Goal: Task Accomplishment & Management: Manage account settings

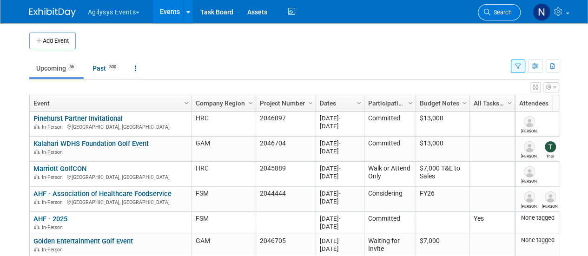
click at [495, 7] on link "Search" at bounding box center [499, 12] width 43 height 16
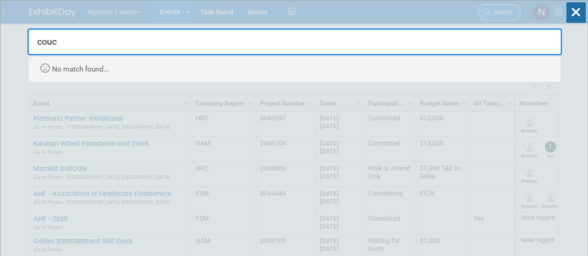
type input "cou"
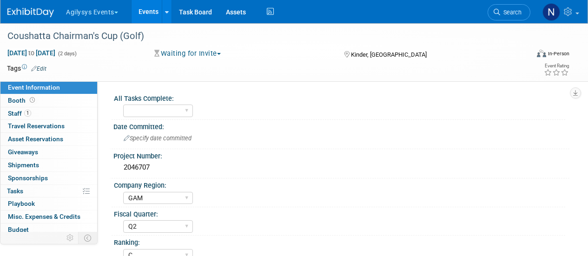
select select "GAM"
select select "Q2"
select select "C"
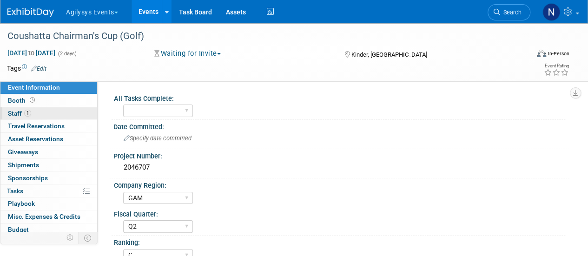
click at [60, 117] on link "1 Staff 1" at bounding box center [48, 113] width 97 height 13
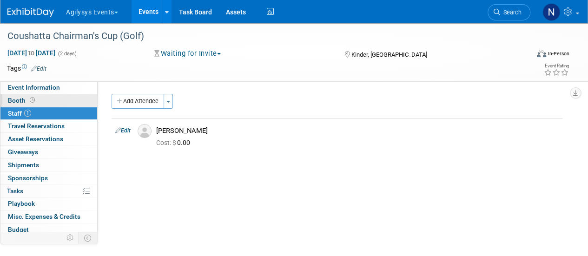
click at [55, 98] on link "Booth" at bounding box center [48, 100] width 97 height 13
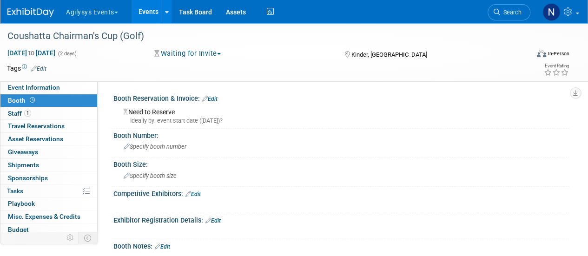
click at [219, 96] on div "Booth Reservation & Invoice: Edit" at bounding box center [341, 98] width 456 height 12
click at [218, 96] on link "Edit" at bounding box center [209, 99] width 15 height 7
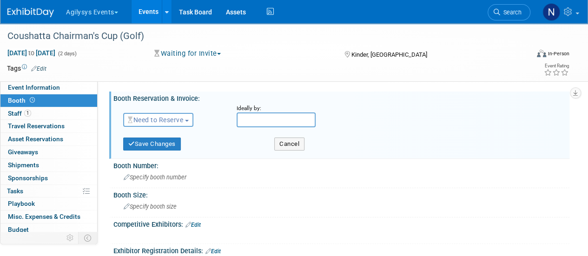
click at [183, 122] on span "Need to Reserve" at bounding box center [155, 119] width 55 height 7
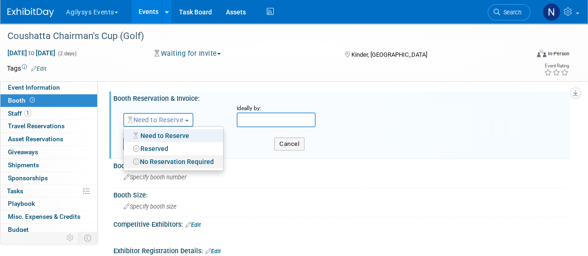
click at [178, 161] on link "No Reservation Required" at bounding box center [173, 161] width 99 height 13
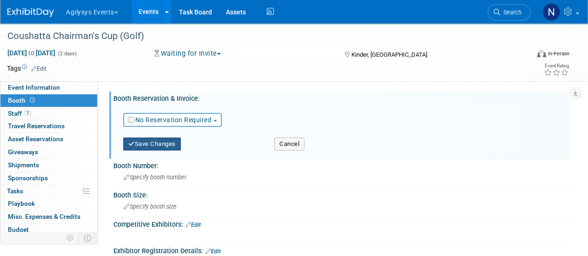
click at [159, 148] on button "Save Changes" at bounding box center [152, 144] width 58 height 13
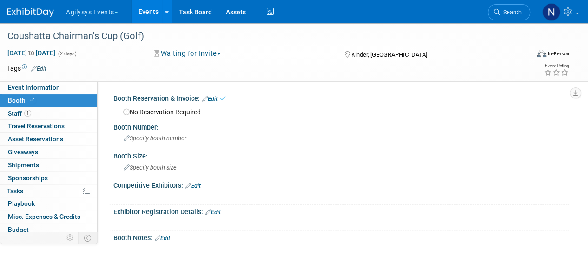
scroll to position [151, 0]
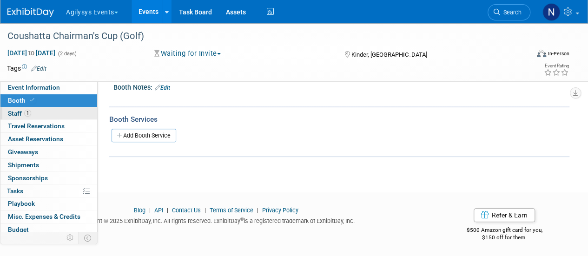
click at [66, 110] on link "1 Staff 1" at bounding box center [48, 113] width 97 height 13
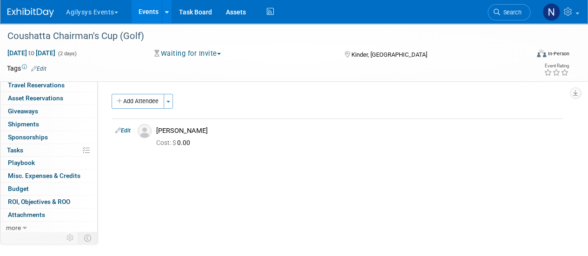
scroll to position [0, 0]
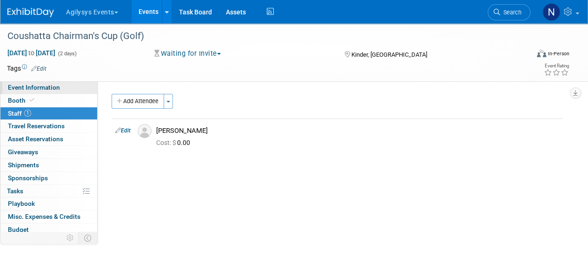
click at [48, 85] on span "Event Information" at bounding box center [34, 87] width 52 height 7
select select "GAM"
select select "Q2"
select select "C"
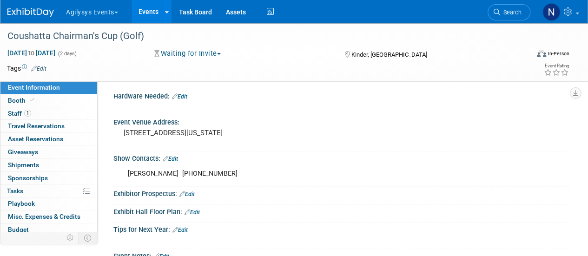
scroll to position [286, 0]
